Goal: Task Accomplishment & Management: Complete application form

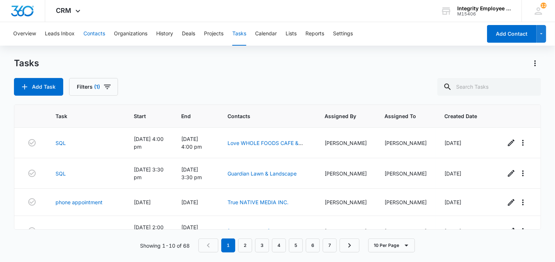
click at [92, 37] on button "Contacts" at bounding box center [94, 34] width 22 height 24
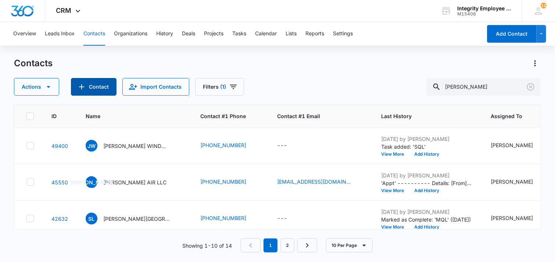
click at [89, 84] on button "Contact" at bounding box center [94, 87] width 46 height 18
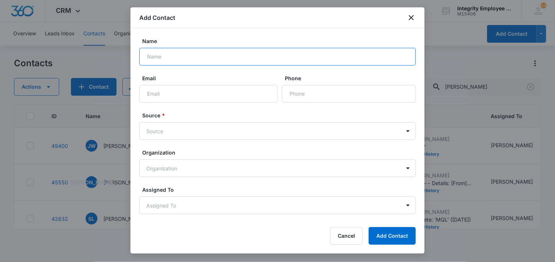
click at [228, 58] on input "Name" at bounding box center [277, 57] width 277 height 18
paste input "ALSPACH CONSTRUCTION & ELECTRIC INC"
type input "ALSPACH CONSTRUCTION & ELECTRIC INC"
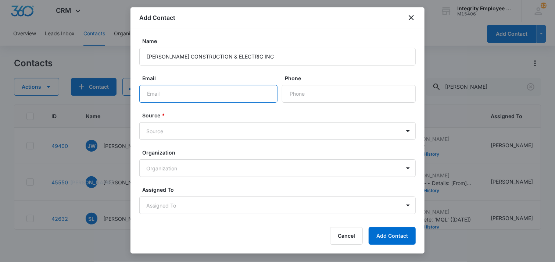
click at [204, 95] on input "Email" at bounding box center [208, 94] width 138 height 18
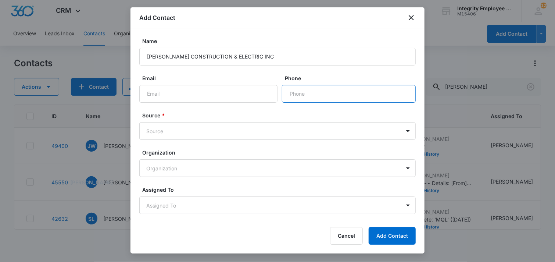
click at [306, 94] on input "Phone" at bounding box center [349, 94] width 134 height 18
click at [300, 98] on input "Phone" at bounding box center [349, 94] width 134 height 18
paste input "[PHONE_NUMBER]"
type input "[PHONE_NUMBER]"
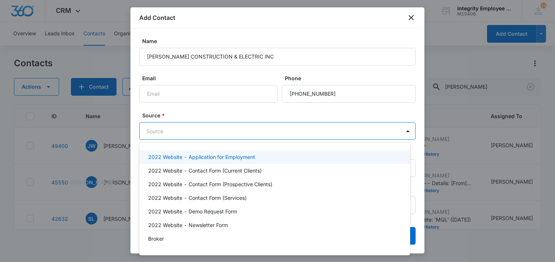
click at [232, 129] on body "CRM Apps Reputation Websites Forms CRM Email Social Shop Payments POS Content A…" at bounding box center [277, 131] width 555 height 262
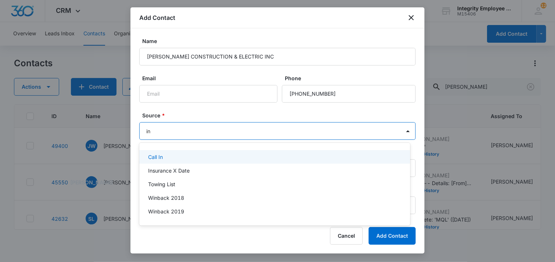
type input "ins"
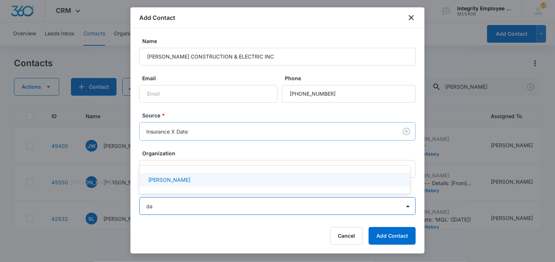
type input "dan"
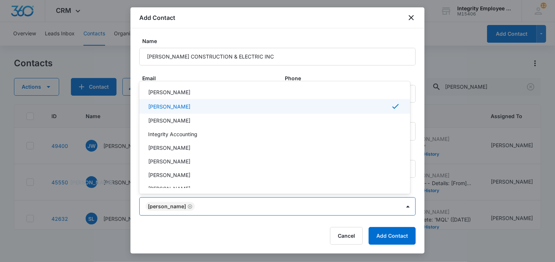
scroll to position [107, 0]
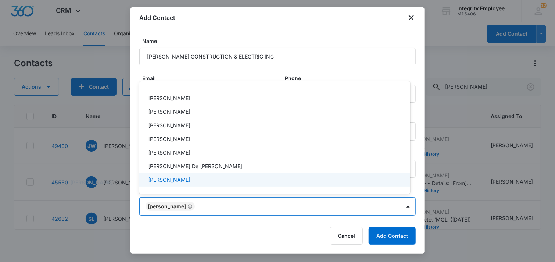
click at [225, 223] on div at bounding box center [277, 131] width 555 height 262
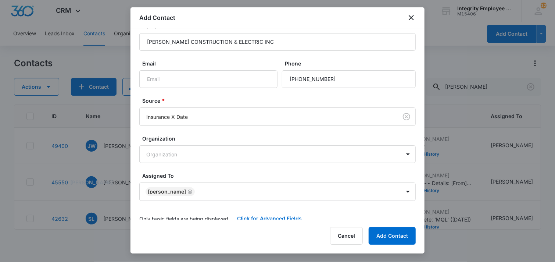
scroll to position [22, 0]
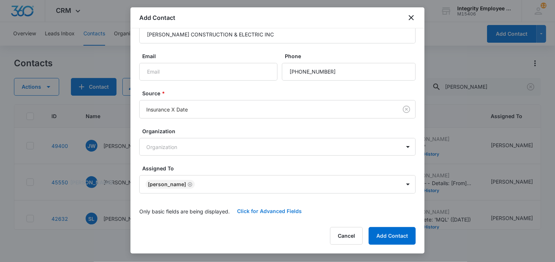
click at [268, 211] on button "Click for Advanced Fields" at bounding box center [269, 211] width 79 height 18
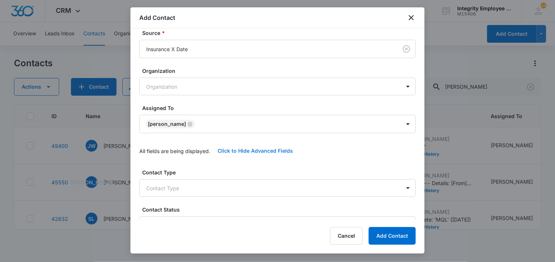
scroll to position [132, 0]
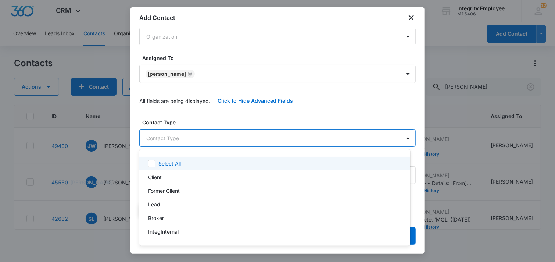
click at [250, 142] on body "CRM Apps Reputation Websites Forms CRM Email Social Shop Payments POS Content A…" at bounding box center [277, 131] width 555 height 262
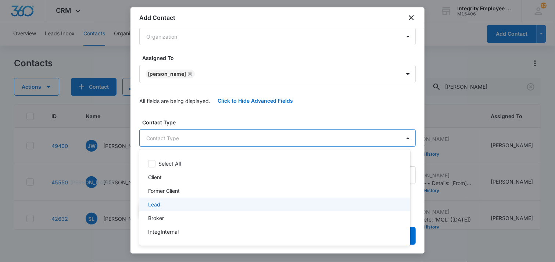
click at [184, 201] on div "Lead" at bounding box center [274, 204] width 252 height 8
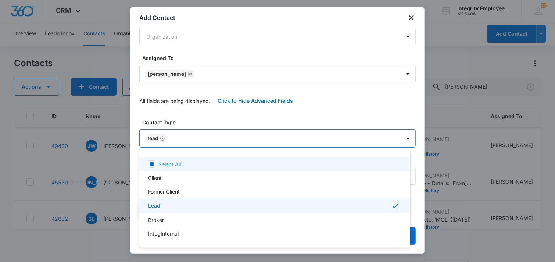
click at [222, 121] on div at bounding box center [277, 131] width 555 height 262
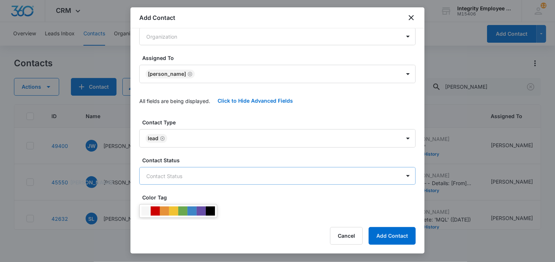
click at [180, 176] on body "CRM Apps Reputation Websites Forms CRM Email Social Shop Payments POS Content A…" at bounding box center [277, 131] width 555 height 262
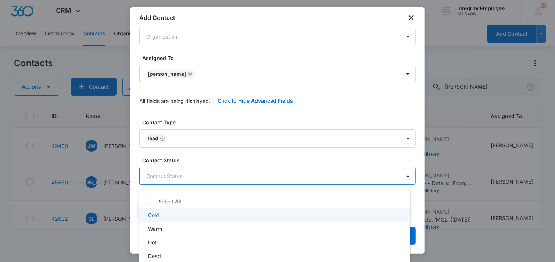
click at [150, 214] on p "Cold" at bounding box center [153, 215] width 11 height 8
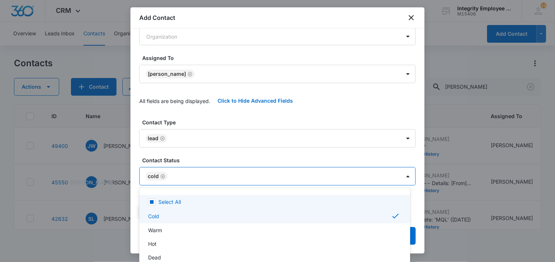
click at [200, 157] on div at bounding box center [277, 131] width 555 height 262
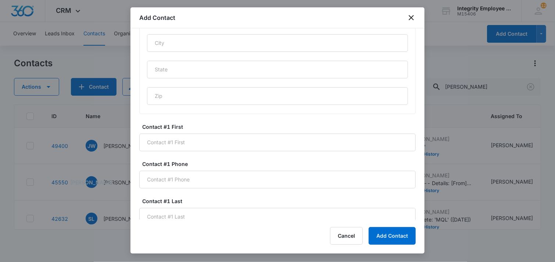
scroll to position [463, 0]
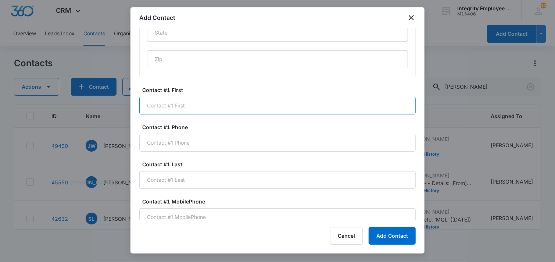
click at [234, 106] on input "Contact #1 First" at bounding box center [277, 106] width 277 height 18
type input "[PERSON_NAME]"
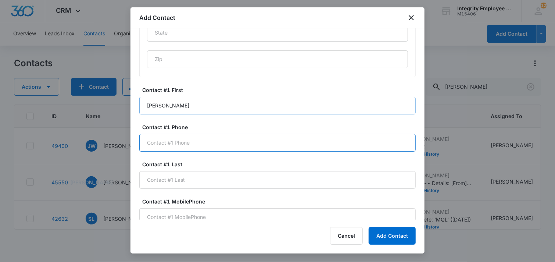
paste input "[PHONE_NUMBER]"
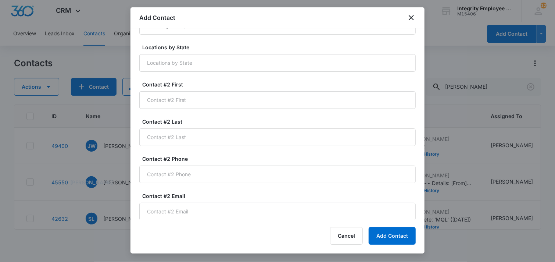
scroll to position [758, 0]
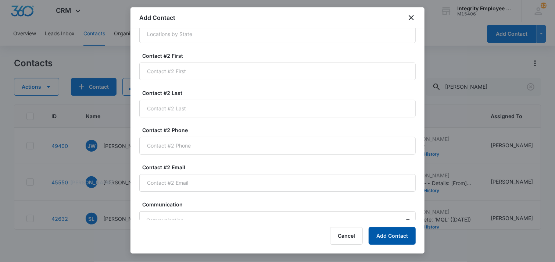
type input "[PHONE_NUMBER]"
click at [410, 236] on button "Add Contact" at bounding box center [392, 236] width 47 height 18
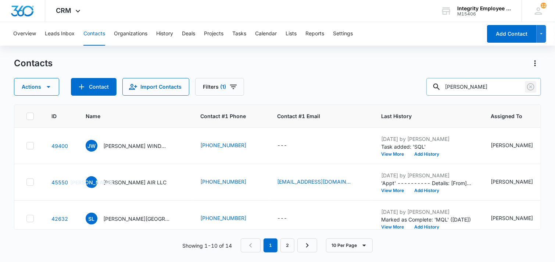
click at [531, 88] on icon "Clear" at bounding box center [531, 86] width 9 height 9
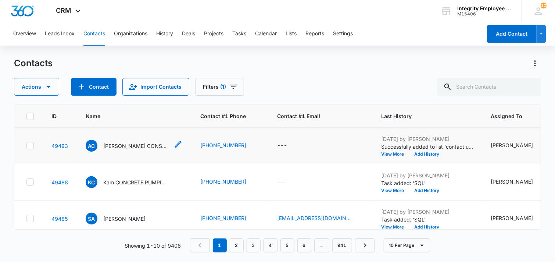
click at [142, 148] on p "[PERSON_NAME] CONSTRUCTION & ELECTRIC INC" at bounding box center [136, 146] width 66 height 8
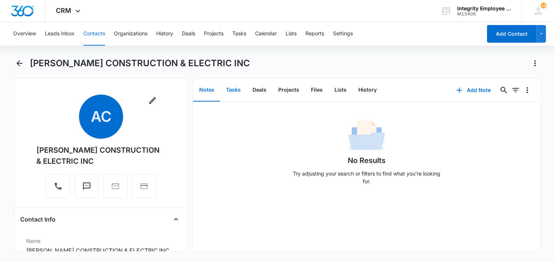
click at [231, 91] on button "Tasks" at bounding box center [233, 90] width 26 height 23
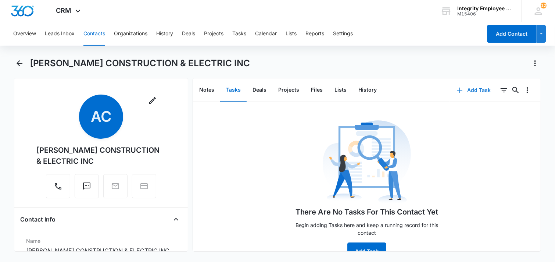
click at [469, 90] on button "Add Task" at bounding box center [474, 90] width 49 height 18
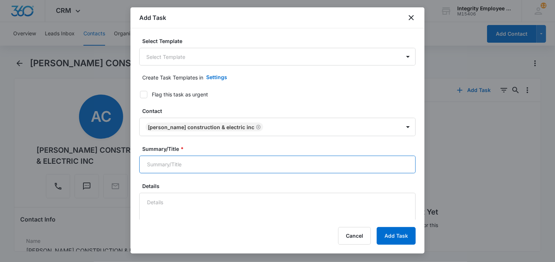
click at [195, 163] on input "Summary/Title *" at bounding box center [277, 165] width 277 height 18
type input "SQL"
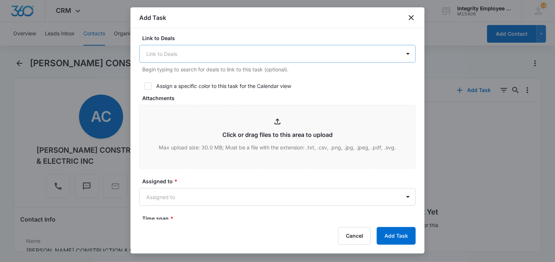
scroll to position [331, 0]
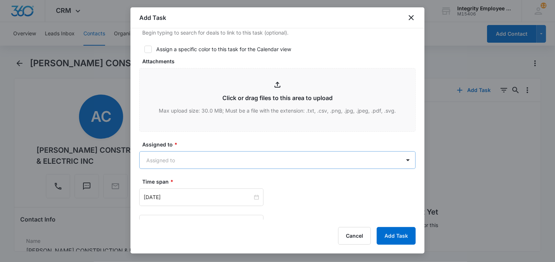
type textarea "8/15- [PERSON_NAME] said that they made a change within the last 3 months to OM…"
click at [251, 161] on body "CRM Apps Reputation Websites Forms CRM Email Social Shop Payments POS Content A…" at bounding box center [277, 131] width 555 height 262
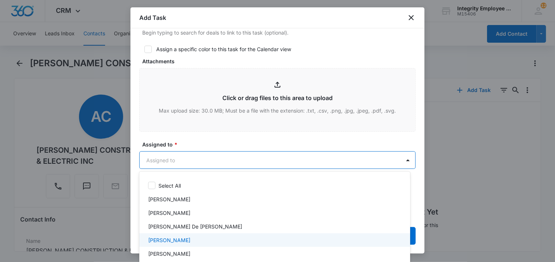
click at [181, 238] on p "[PERSON_NAME]" at bounding box center [169, 240] width 42 height 8
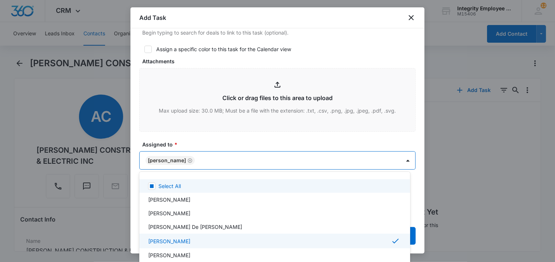
click at [215, 135] on div at bounding box center [277, 131] width 555 height 262
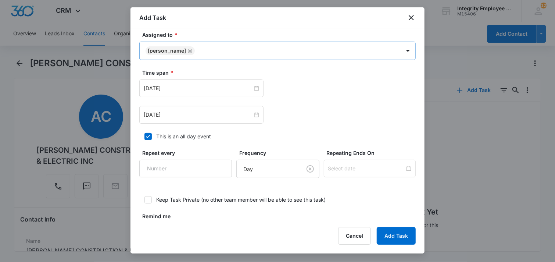
scroll to position [441, 0]
click at [189, 88] on input "[DATE]" at bounding box center [198, 87] width 109 height 8
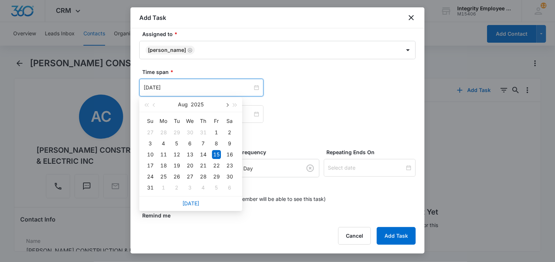
click at [227, 105] on span "button" at bounding box center [227, 105] width 4 height 4
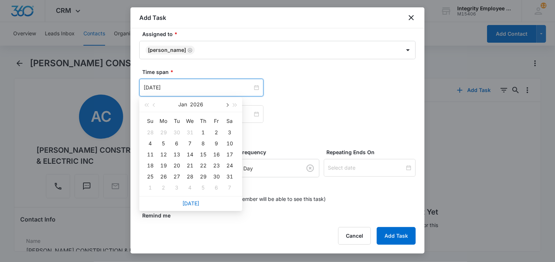
click at [227, 105] on span "button" at bounding box center [227, 105] width 4 height 4
type input "[DATE]"
click at [190, 143] on div "8" at bounding box center [190, 143] width 9 height 9
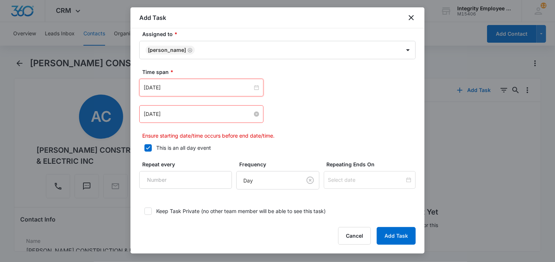
click at [204, 117] on input "[DATE]" at bounding box center [198, 114] width 109 height 8
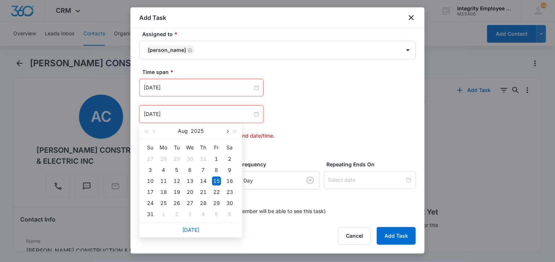
click at [227, 131] on span "button" at bounding box center [227, 132] width 4 height 4
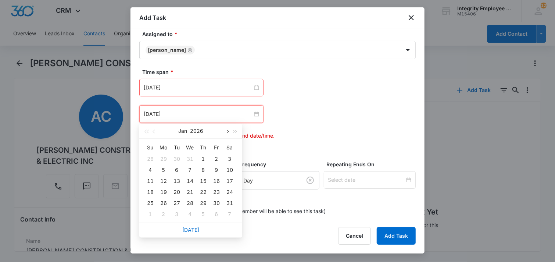
click at [227, 131] on span "button" at bounding box center [227, 132] width 4 height 4
type input "[DATE]"
click at [189, 171] on div "8" at bounding box center [190, 170] width 9 height 9
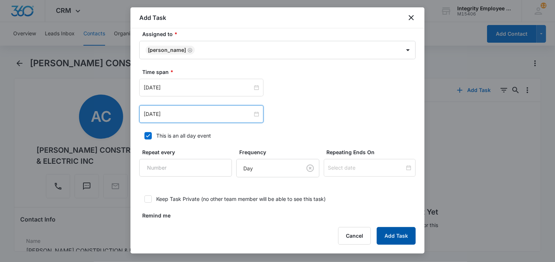
click at [394, 238] on button "Add Task" at bounding box center [396, 236] width 39 height 18
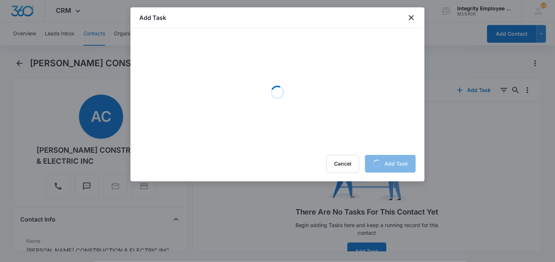
scroll to position [0, 0]
